Goal: Task Accomplishment & Management: Manage account settings

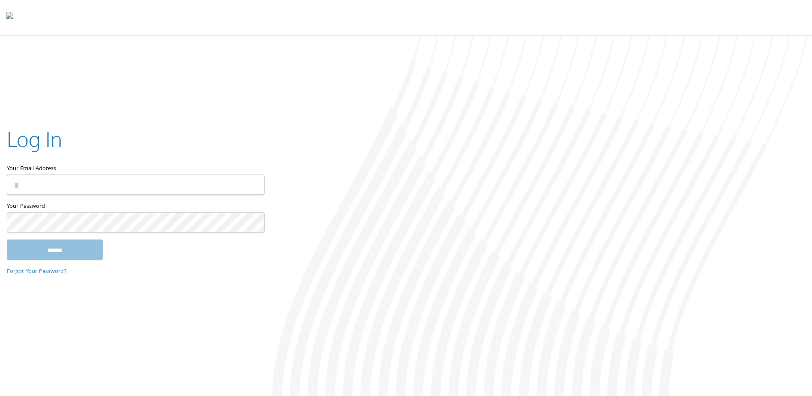
type input "**********"
click at [70, 251] on input "******" at bounding box center [55, 249] width 96 height 21
type input "**********"
click at [90, 241] on input "******" at bounding box center [55, 249] width 96 height 21
